Goal: Find specific page/section: Find specific page/section

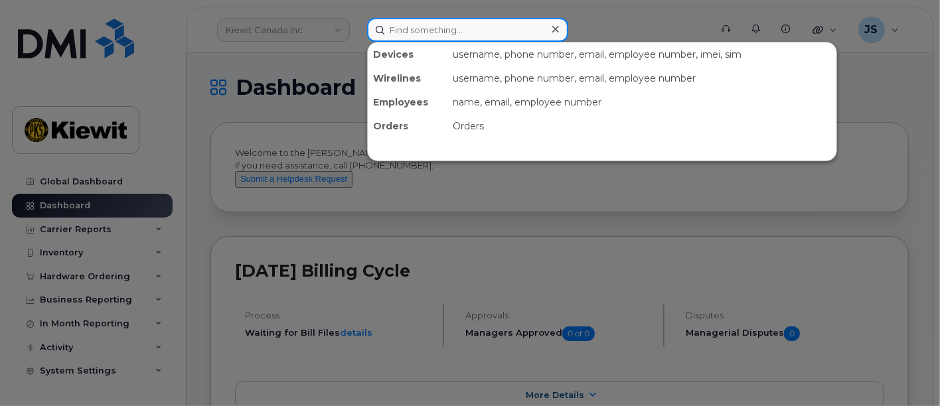
click at [437, 25] on input at bounding box center [467, 30] width 201 height 24
paste input "529181"
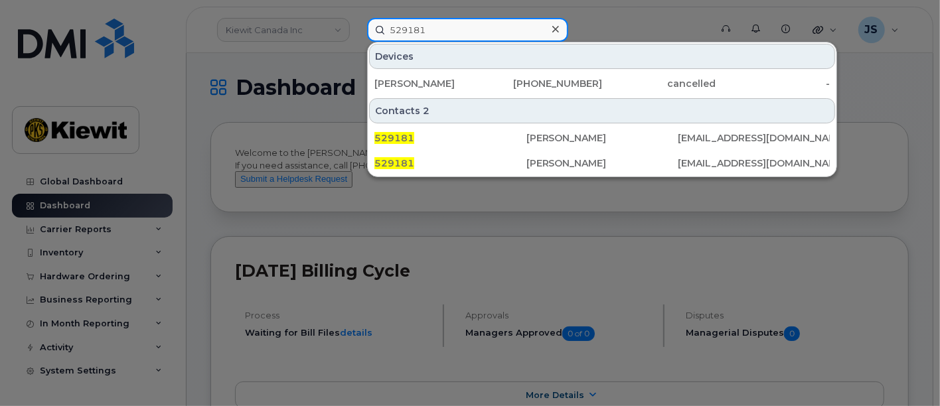
drag, startPoint x: 434, startPoint y: 27, endPoint x: 382, endPoint y: 27, distance: 51.8
click at [382, 27] on input "529181" at bounding box center [467, 30] width 201 height 24
paste input "[PERSON_NAME]"
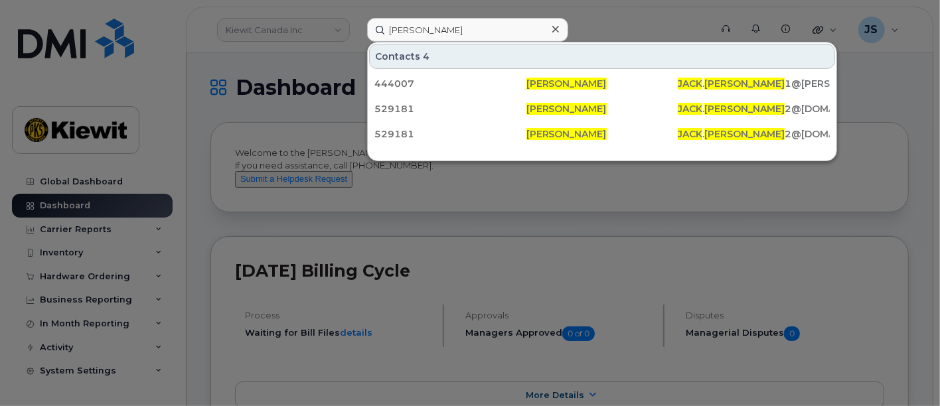
click at [597, 8] on div at bounding box center [470, 203] width 940 height 406
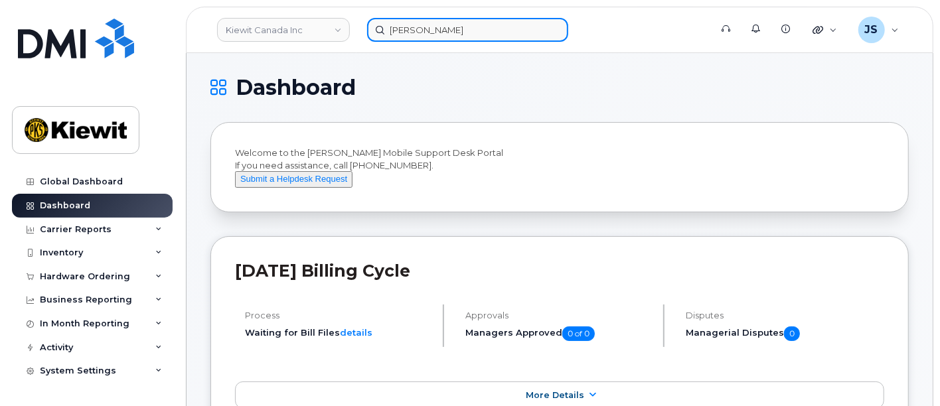
click at [443, 28] on input "[PERSON_NAME]" at bounding box center [467, 30] width 201 height 24
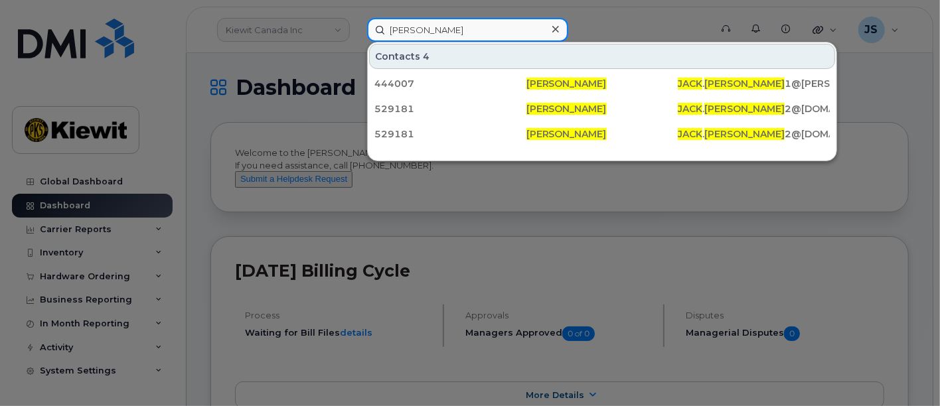
drag, startPoint x: 443, startPoint y: 28, endPoint x: 341, endPoint y: 21, distance: 102.5
click at [356, 21] on div "[PERSON_NAME] Contacts 4 444007 [PERSON_NAME] [PERSON_NAME] . [PERSON_NAME] 1@[…" at bounding box center [534, 30] width 356 height 24
paste input "579230"
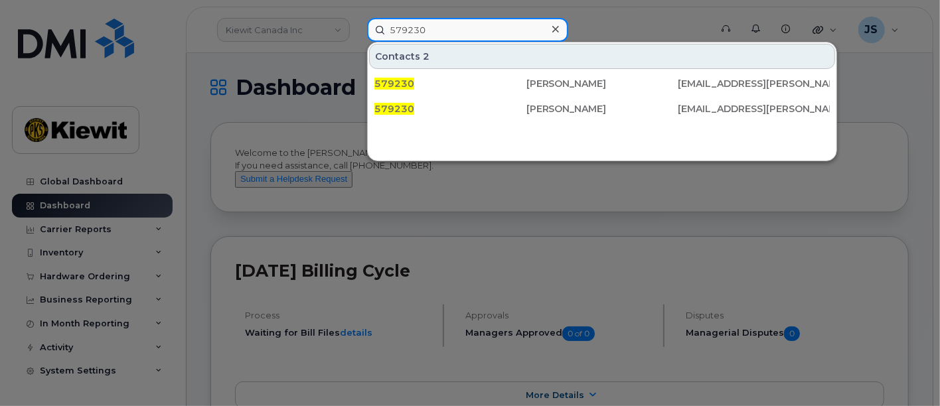
type input "579230"
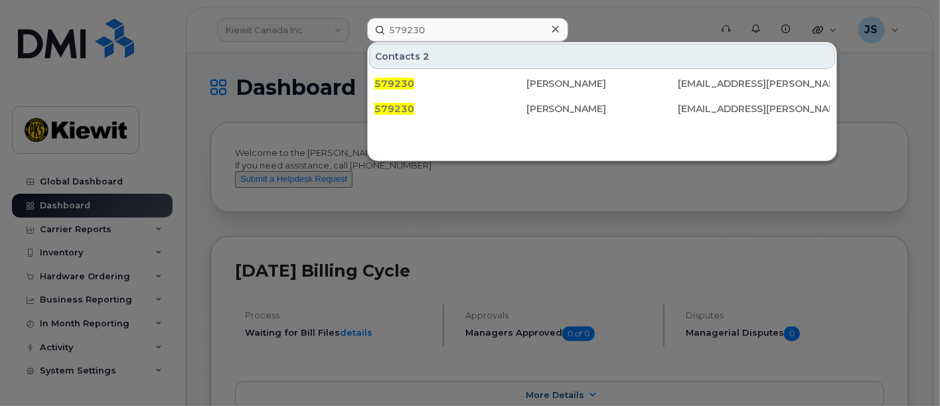
click at [555, 27] on icon at bounding box center [555, 29] width 7 height 11
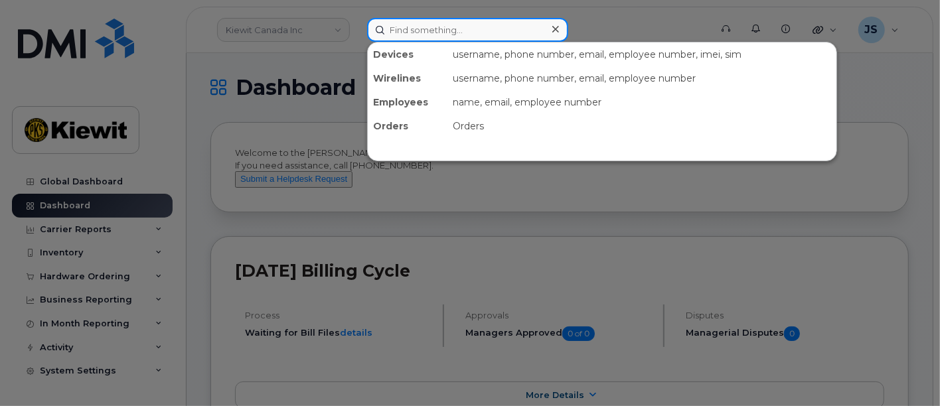
click at [483, 30] on input at bounding box center [467, 30] width 201 height 24
paste input "[PERSON_NAME]"
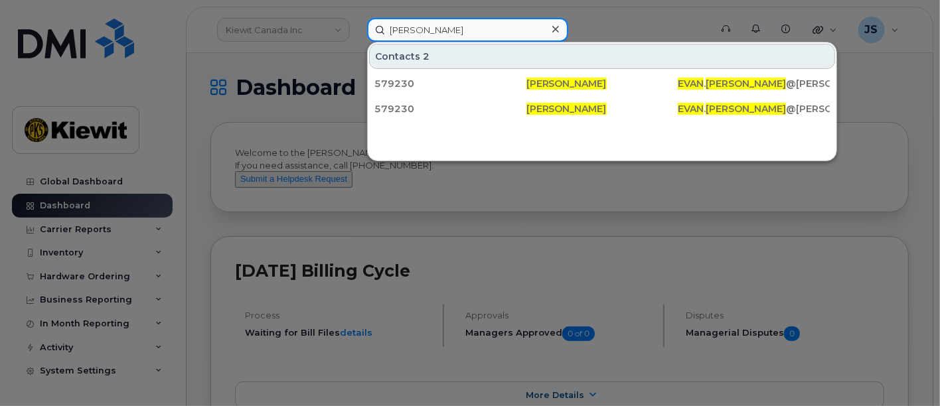
drag, startPoint x: 471, startPoint y: 29, endPoint x: 326, endPoint y: 25, distance: 144.8
click at [356, 25] on div "[PERSON_NAME] Contacts 2 579230 [PERSON_NAME] [PERSON_NAME] . [PERSON_NAME] @[P…" at bounding box center [534, 30] width 356 height 24
paste input "579230"
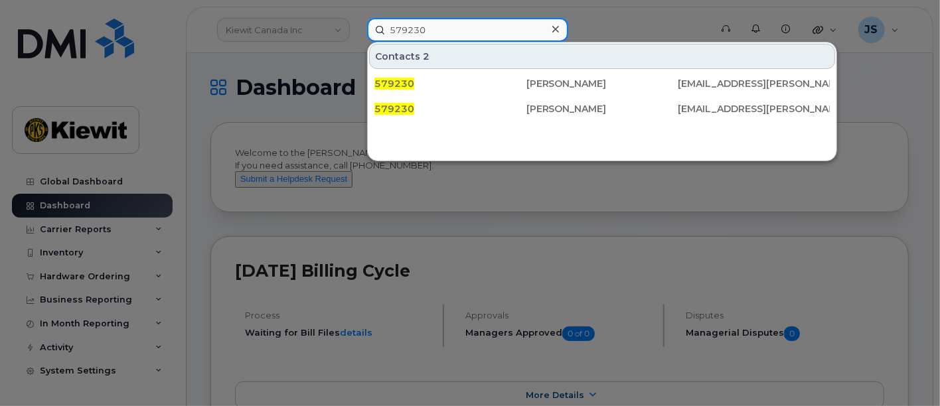
type input "579230"
click at [459, 25] on input "579230" at bounding box center [467, 30] width 201 height 24
